Goal: Navigation & Orientation: Find specific page/section

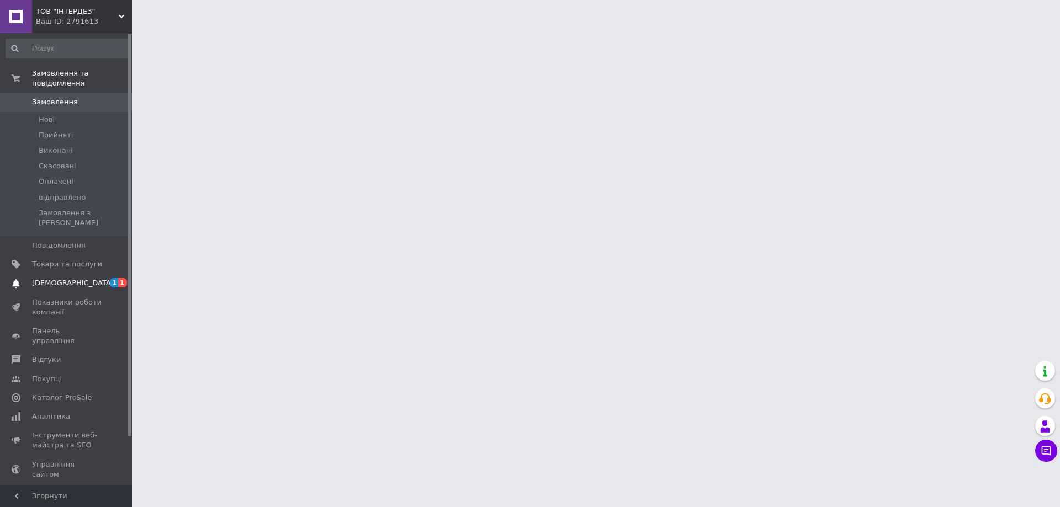
click at [51, 278] on span "[DEMOGRAPHIC_DATA]" at bounding box center [73, 283] width 82 height 10
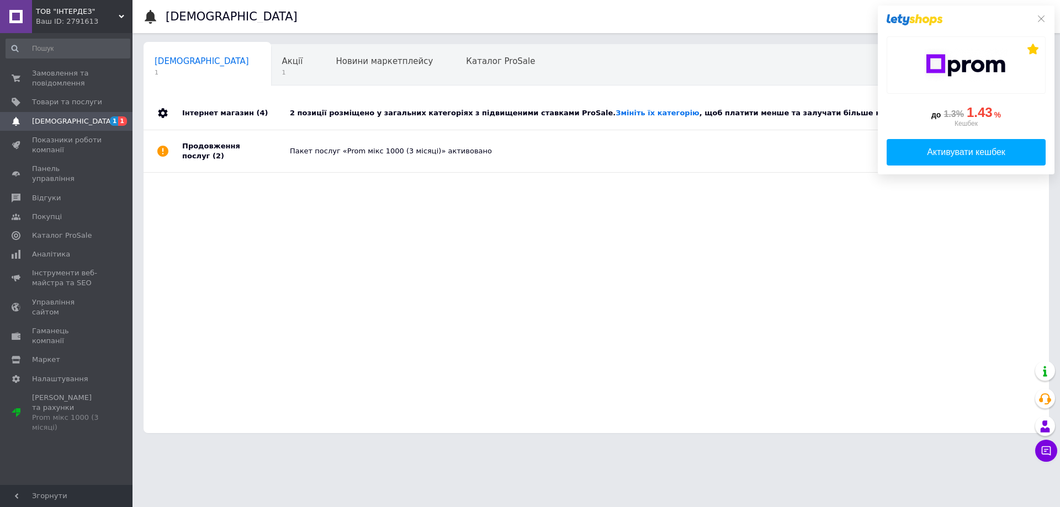
click at [318, 121] on div "2 позиції розміщено у загальних категоріях з підвищеними ставками ProSale. Змін…" at bounding box center [609, 113] width 638 height 33
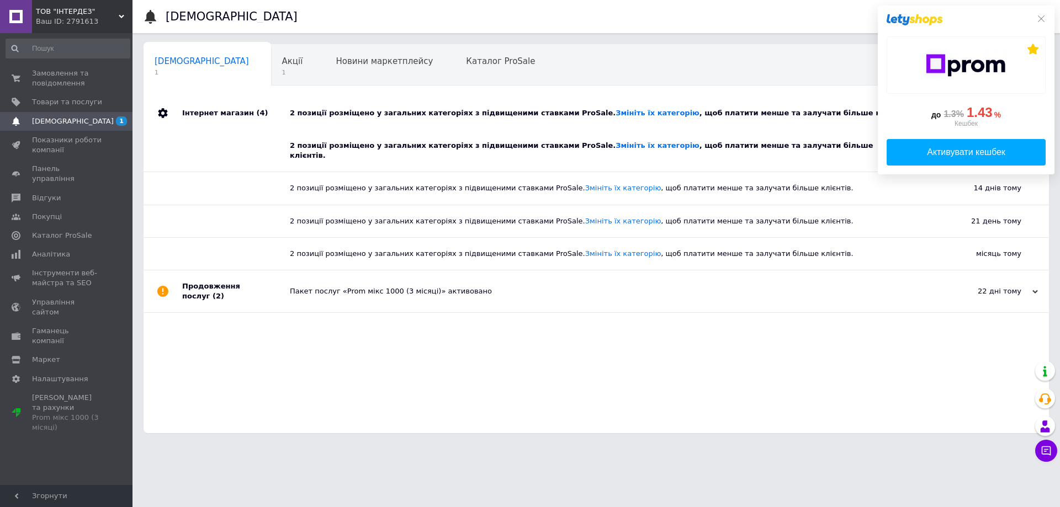
click at [318, 121] on div "2 позиції розміщено у загальних категоріях з підвищеними ставками ProSale. Змін…" at bounding box center [609, 113] width 638 height 33
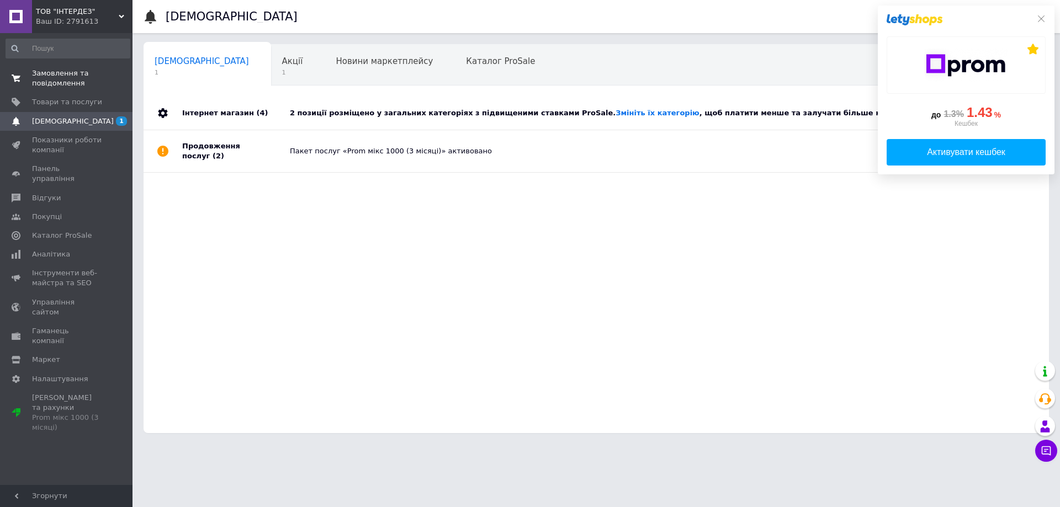
click at [59, 75] on span "Замовлення та повідомлення" at bounding box center [67, 78] width 70 height 20
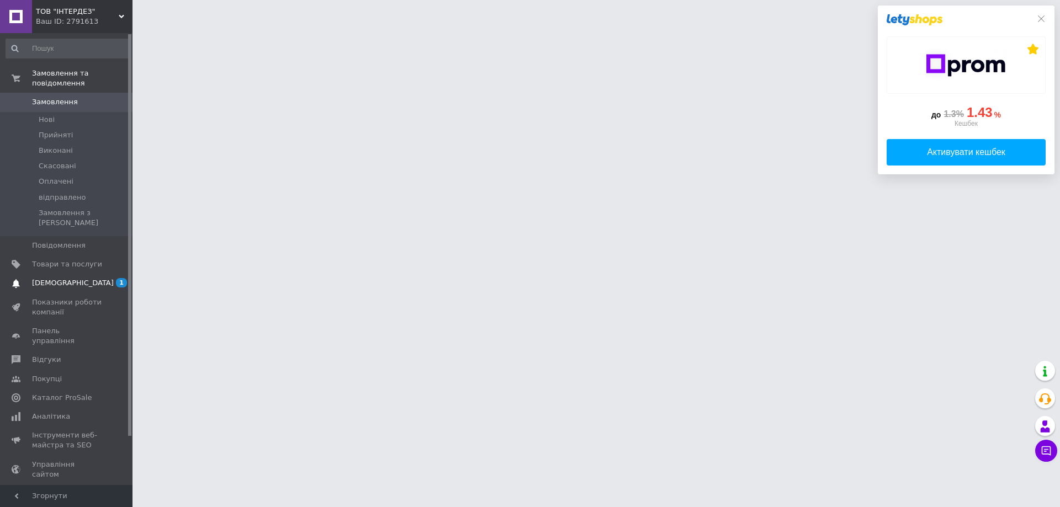
click at [88, 278] on span "[DEMOGRAPHIC_DATA]" at bounding box center [67, 283] width 70 height 10
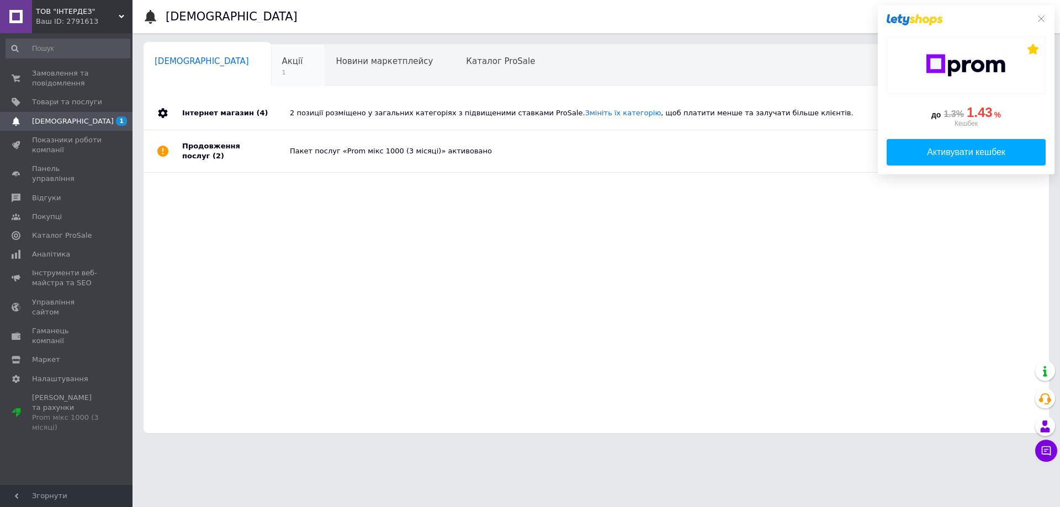
click at [282, 75] on span "1" at bounding box center [292, 72] width 21 height 8
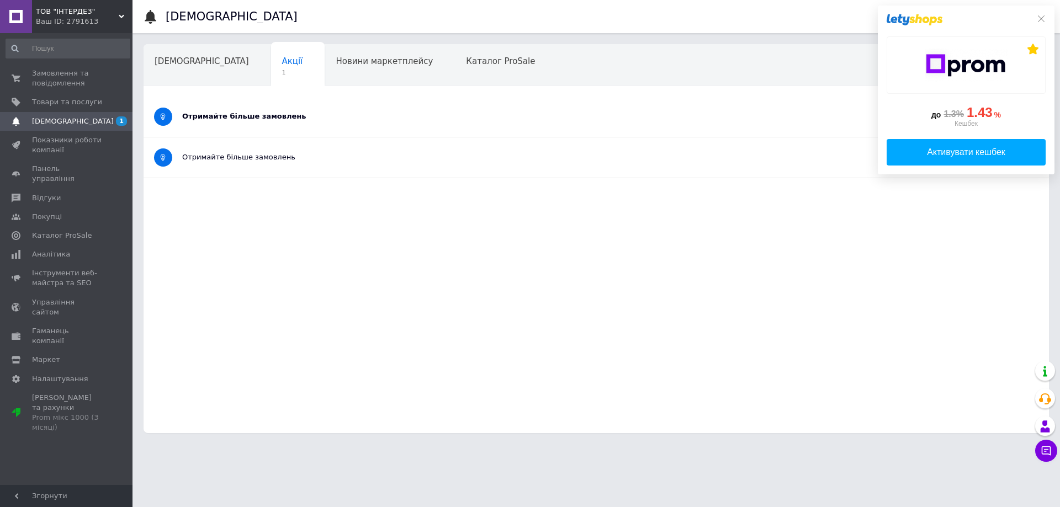
click at [271, 118] on div "Отримайте більше замовлень" at bounding box center [554, 116] width 745 height 10
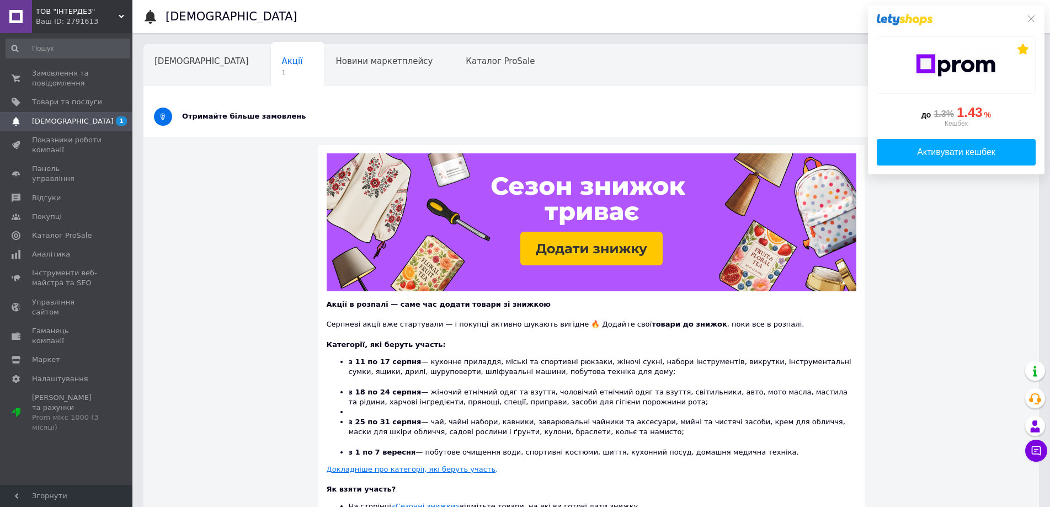
click at [271, 118] on div "Отримайте більше замовлень" at bounding box center [550, 116] width 736 height 10
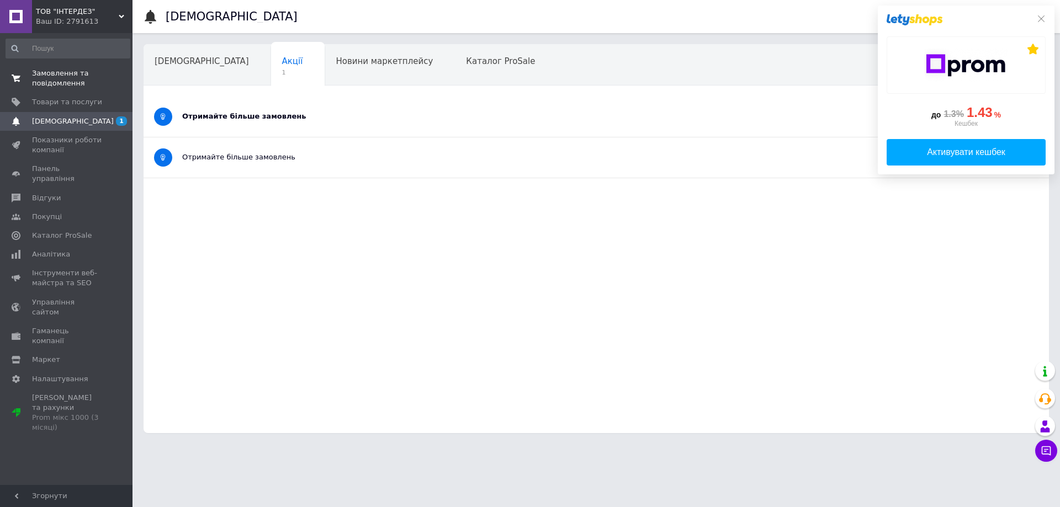
click at [69, 86] on span "Замовлення та повідомлення" at bounding box center [67, 78] width 70 height 20
